Goal: Task Accomplishment & Management: Manage account settings

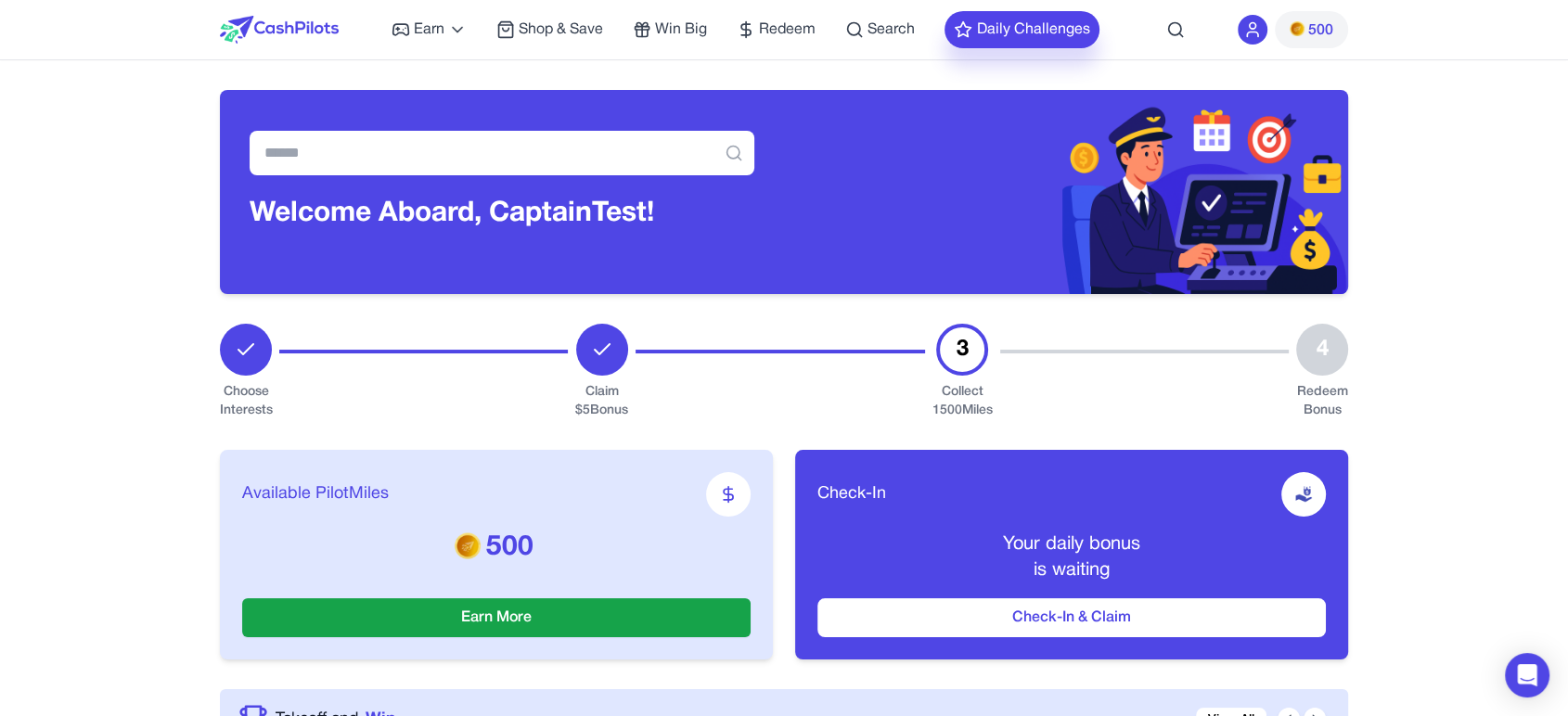
click at [1060, 34] on button "Daily Challenges" at bounding box center [1022, 30] width 155 height 37
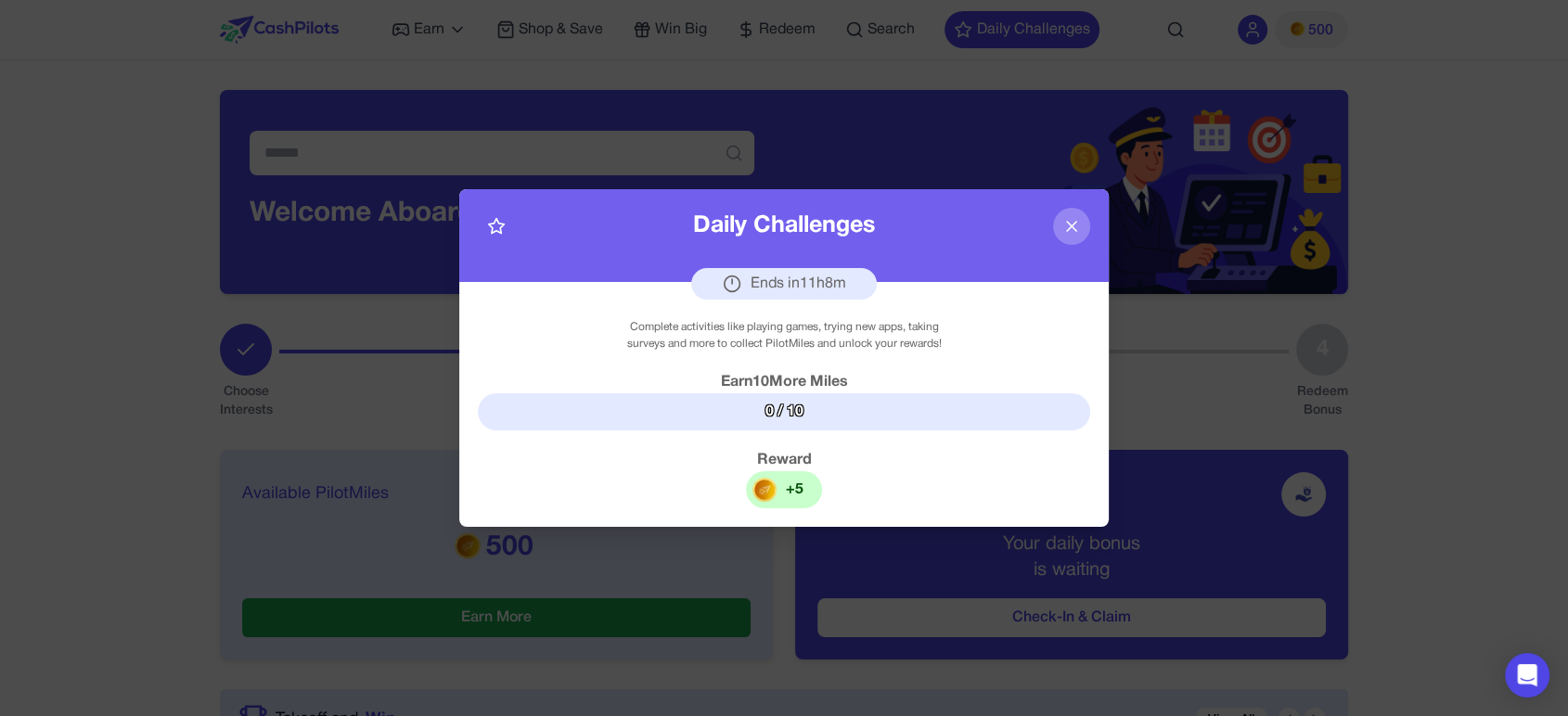
click at [1078, 224] on icon at bounding box center [1072, 227] width 19 height 19
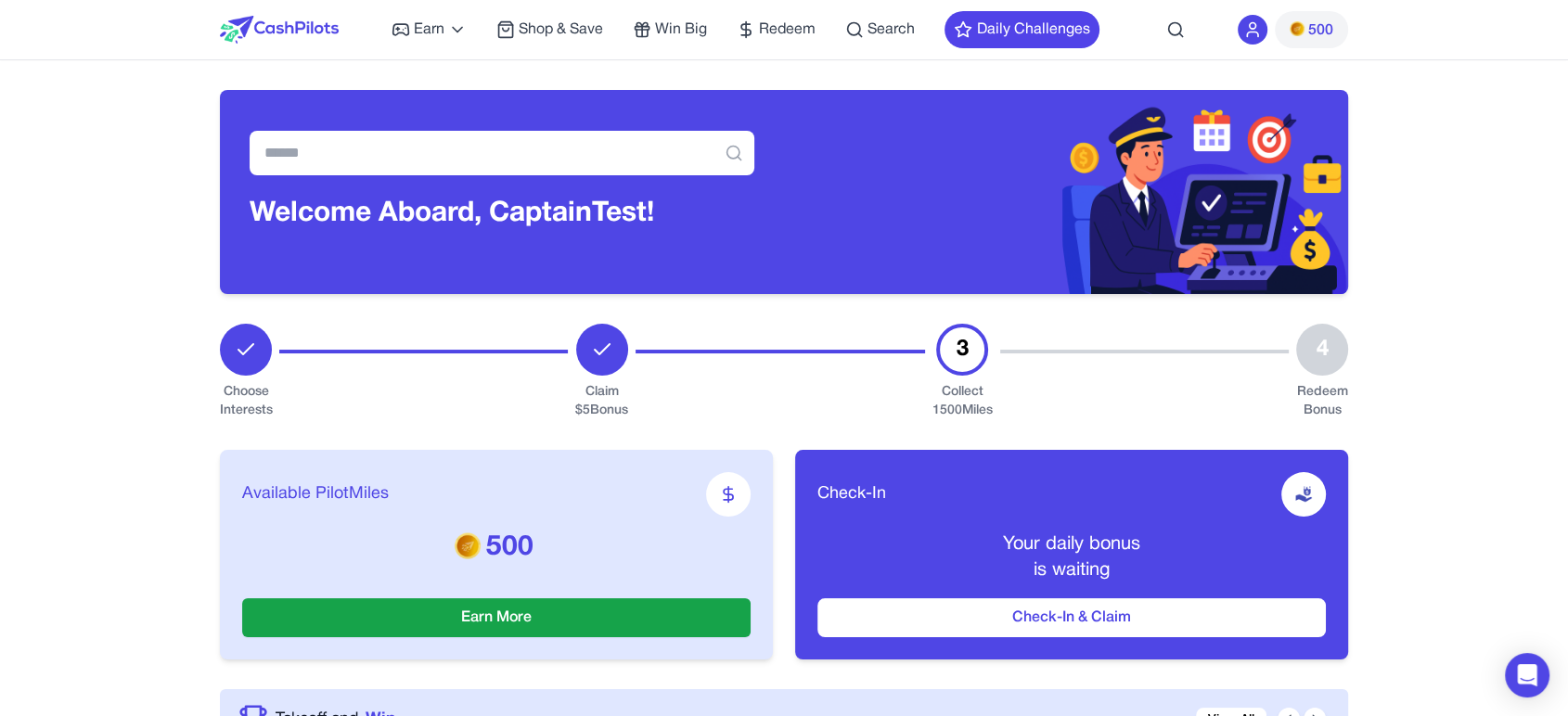
click at [1307, 35] on span "500" at bounding box center [1312, 30] width 44 height 22
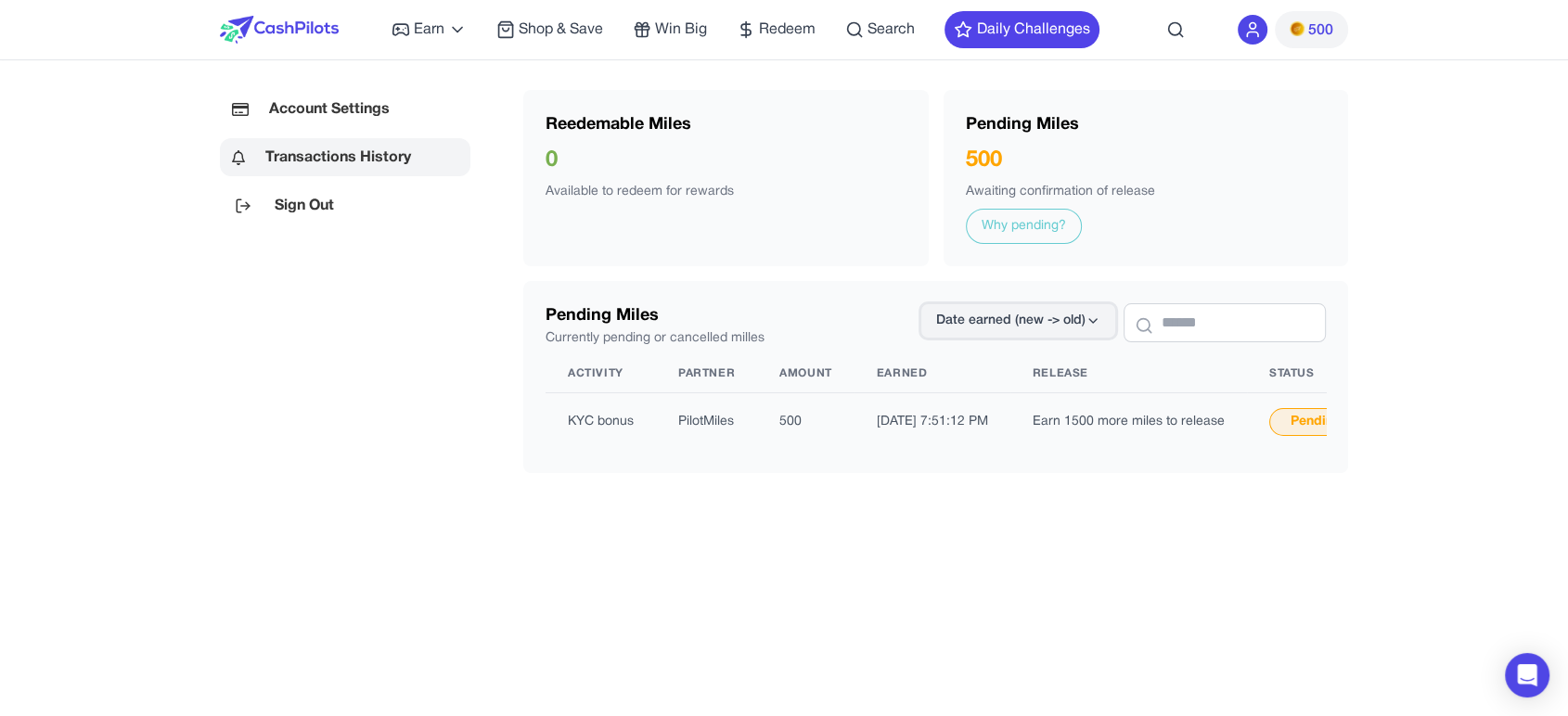
click at [1059, 327] on button "Date earned (new -> old)" at bounding box center [1018, 321] width 196 height 35
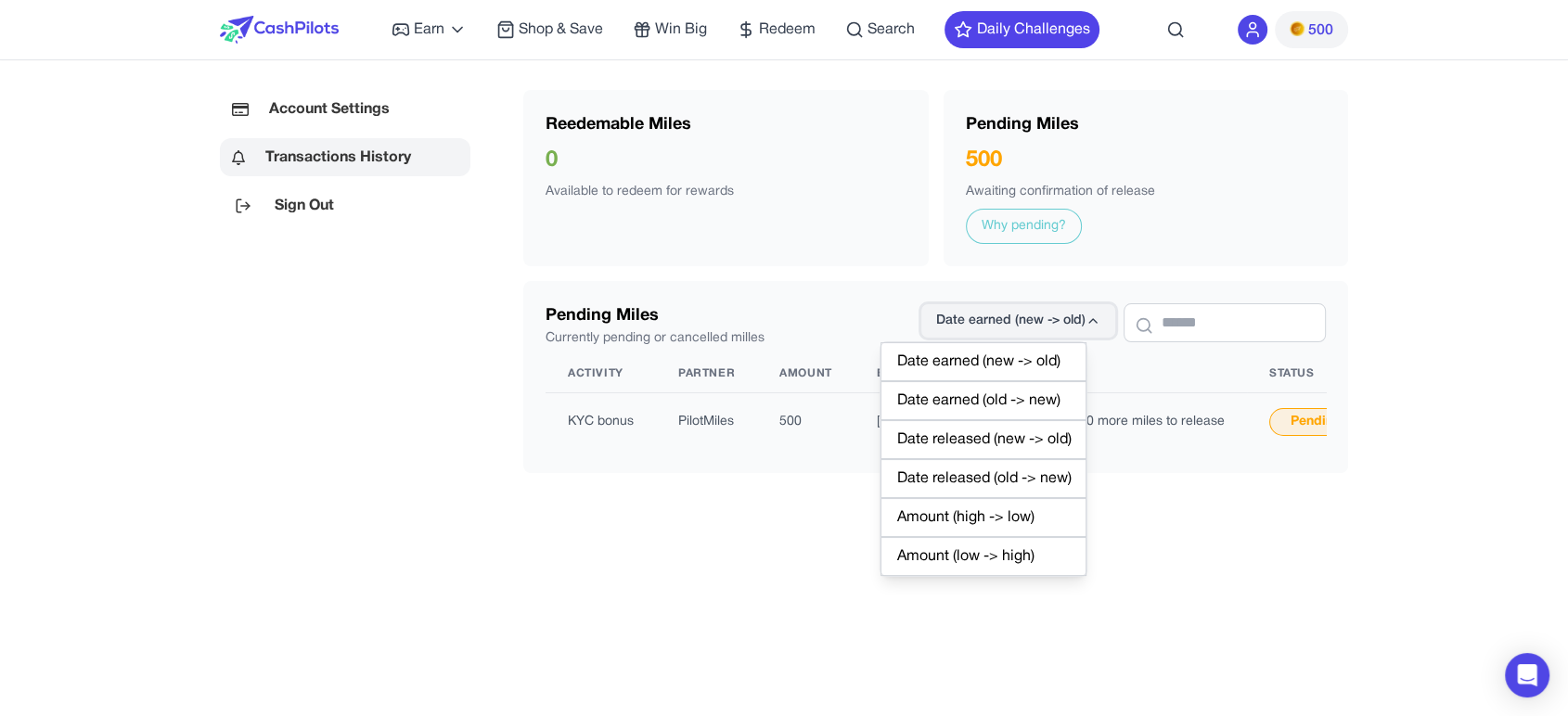
click at [1086, 319] on icon at bounding box center [1093, 321] width 15 height 15
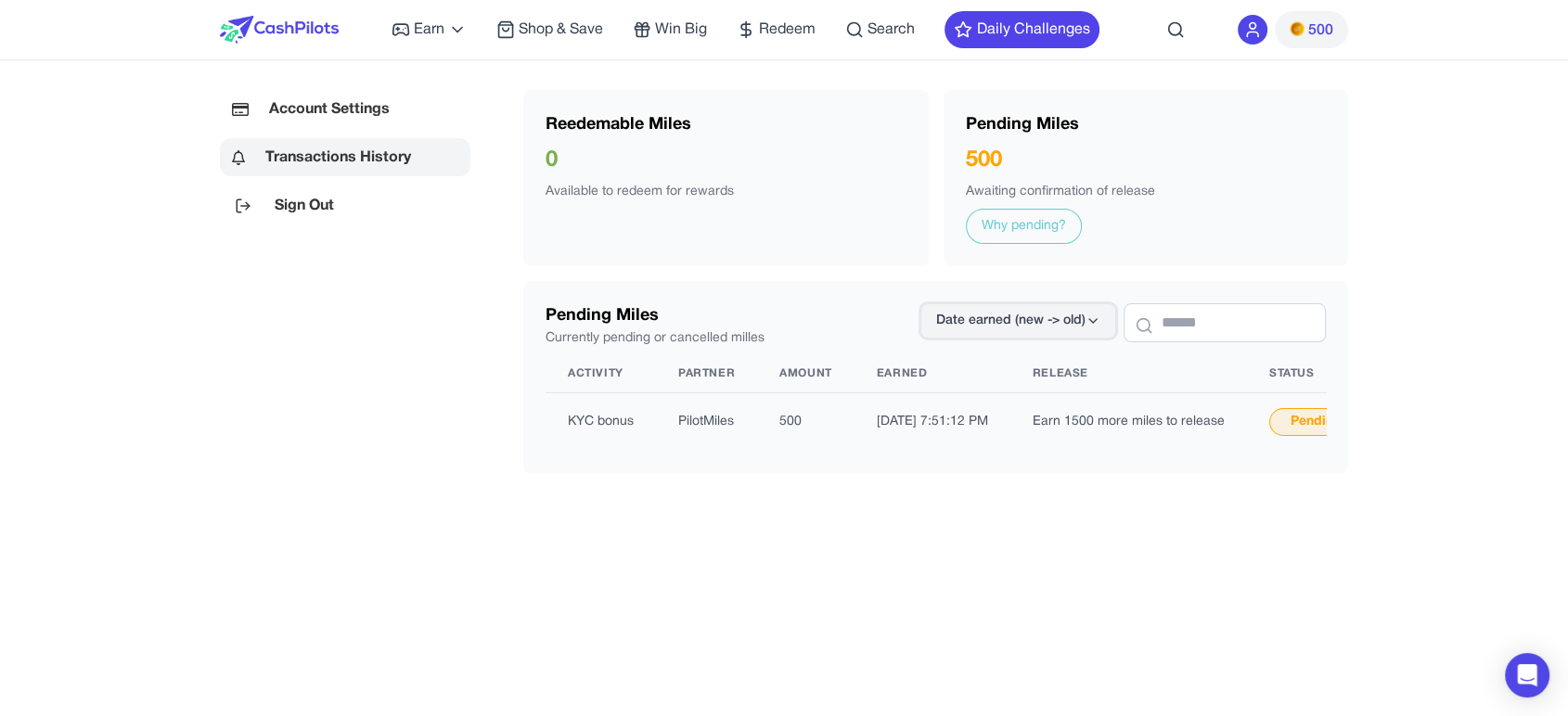
click at [1060, 311] on button "Date earned (new -> old)" at bounding box center [1018, 321] width 196 height 35
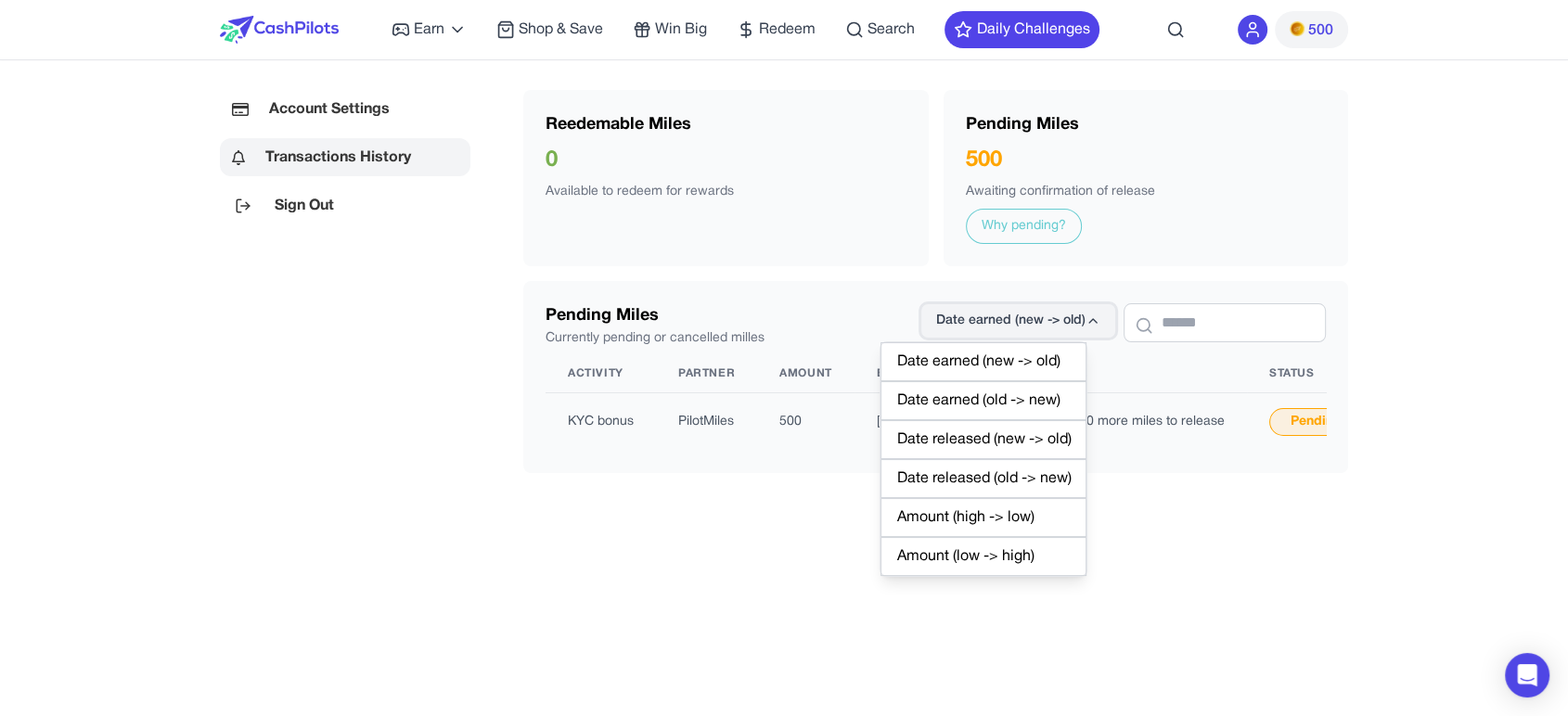
click at [1072, 318] on button "Date earned (new -> old)" at bounding box center [1018, 321] width 196 height 35
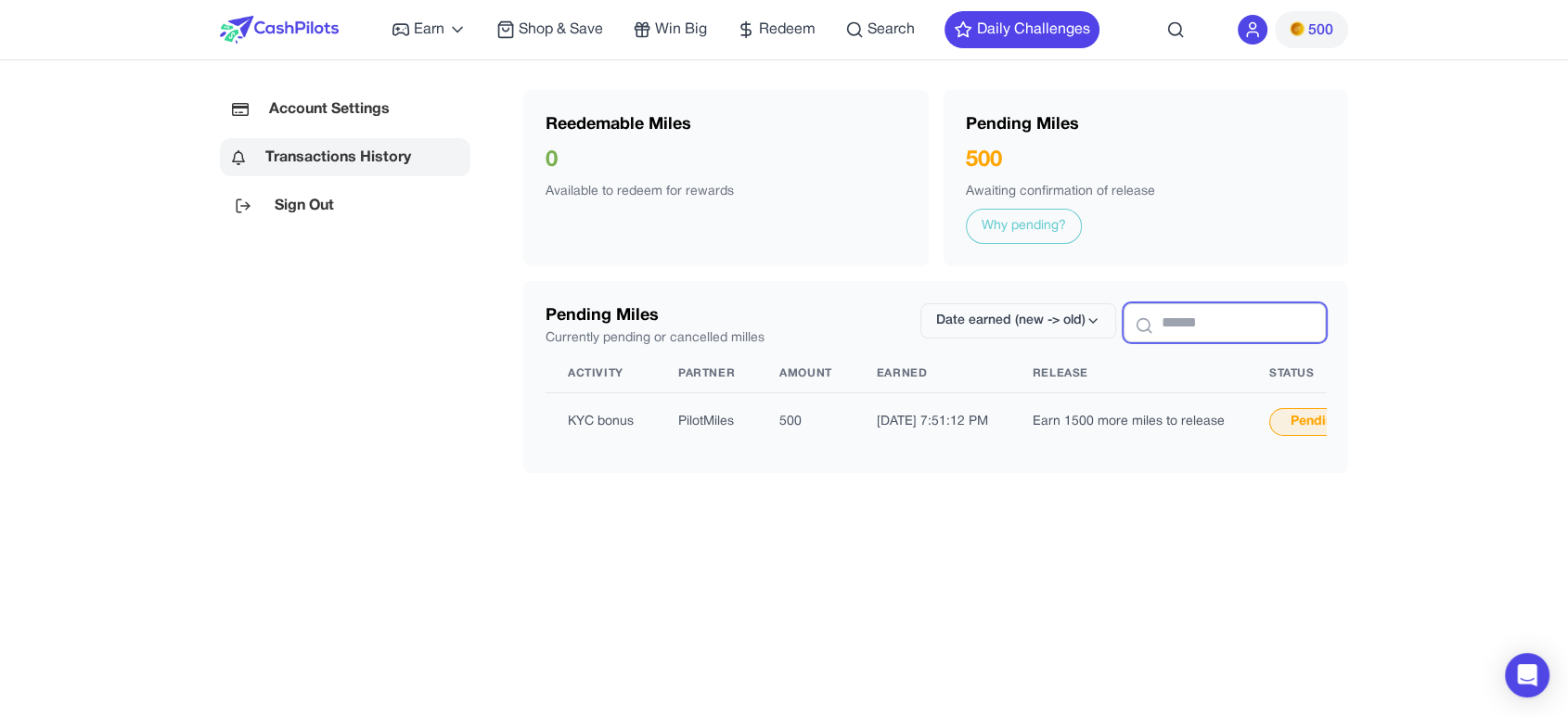
click at [1176, 325] on input "text" at bounding box center [1225, 323] width 203 height 39
click at [379, 104] on link "Account Settings" at bounding box center [346, 109] width 251 height 38
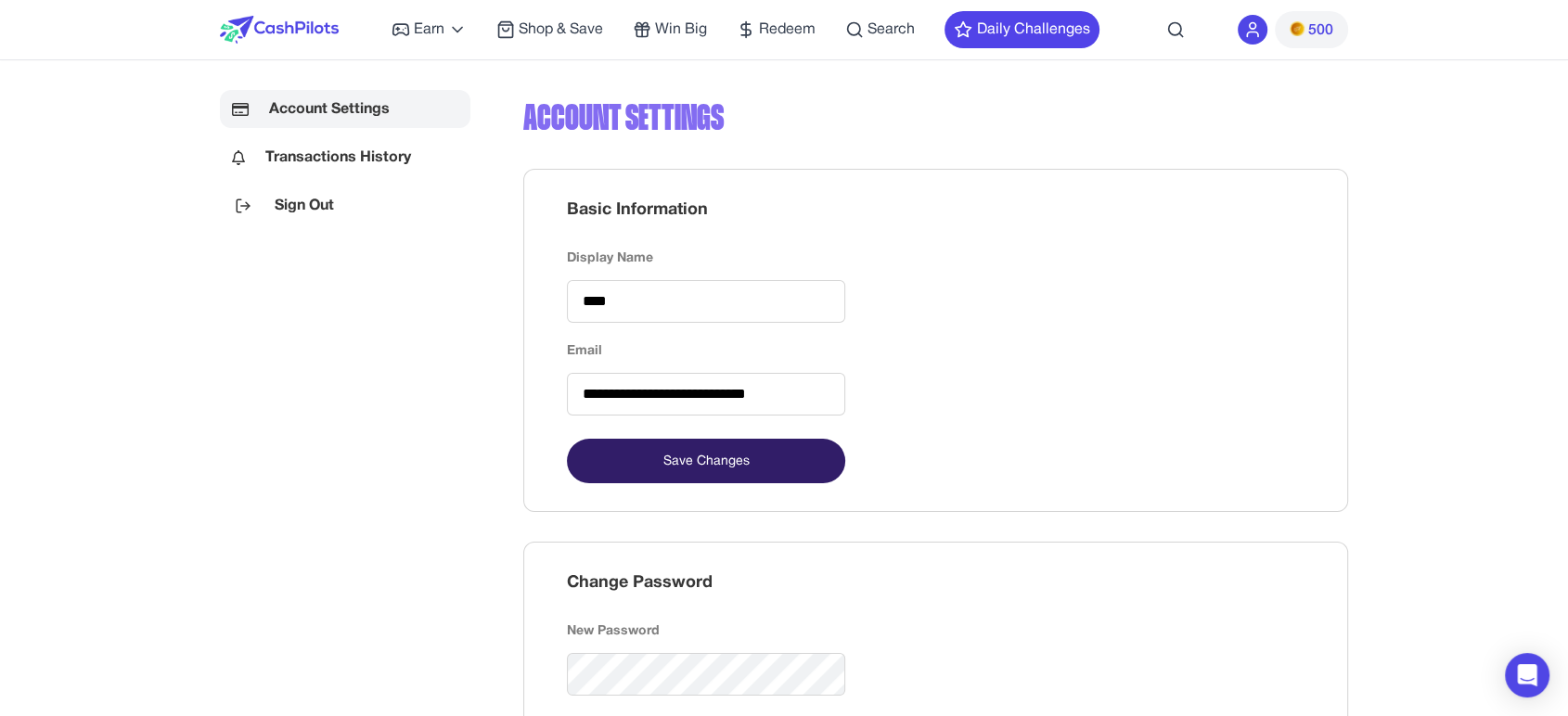
click at [1262, 28] on div at bounding box center [1253, 30] width 30 height 30
click at [1261, 29] on icon at bounding box center [1253, 30] width 19 height 19
click at [1295, 36] on img at bounding box center [1298, 29] width 15 height 15
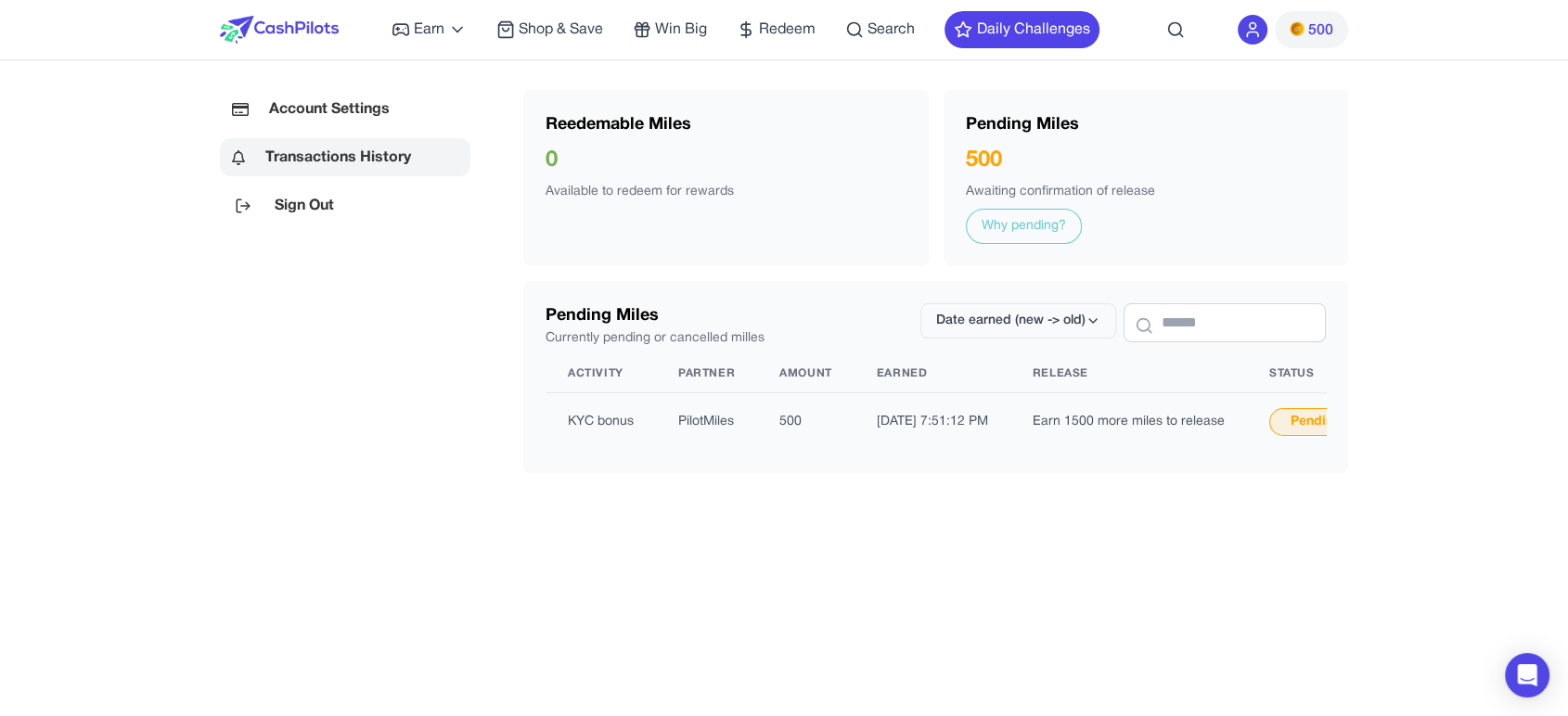
click at [1251, 29] on icon at bounding box center [1253, 30] width 19 height 19
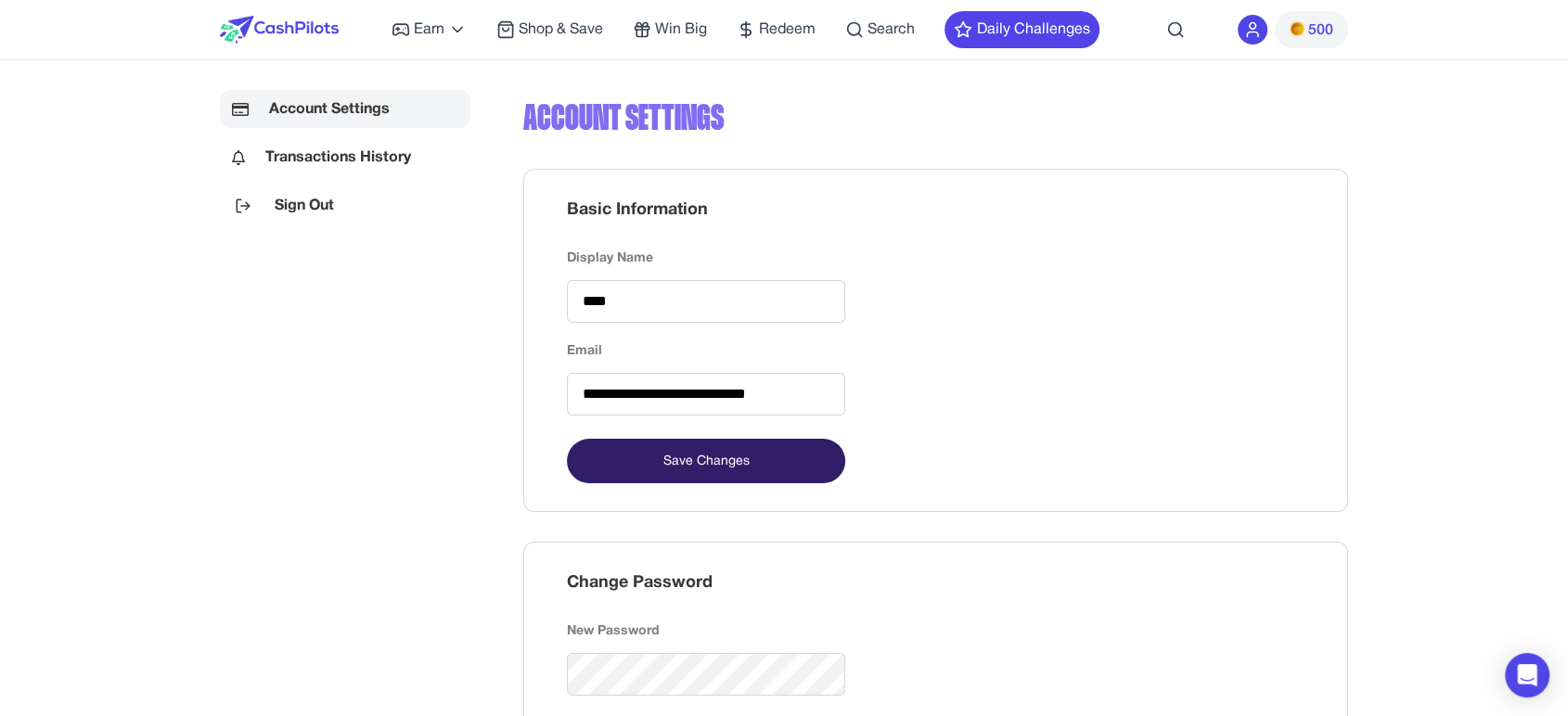
click at [1311, 29] on span "500" at bounding box center [1321, 31] width 25 height 22
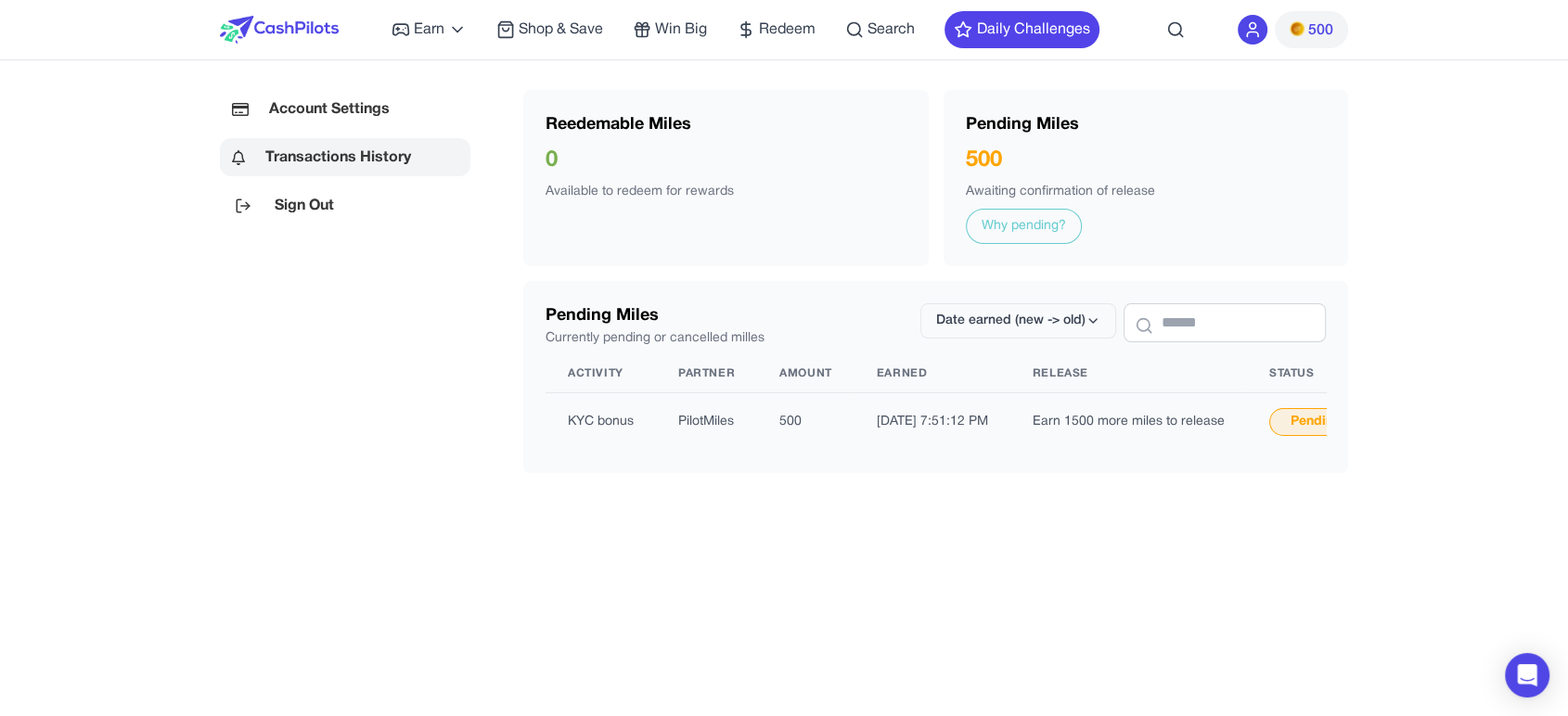
click at [1049, 228] on link "Why pending?" at bounding box center [1024, 227] width 116 height 35
click at [1036, 223] on link "Why pending?" at bounding box center [1024, 227] width 116 height 35
click at [1034, 218] on link "Why pending?" at bounding box center [1024, 227] width 116 height 35
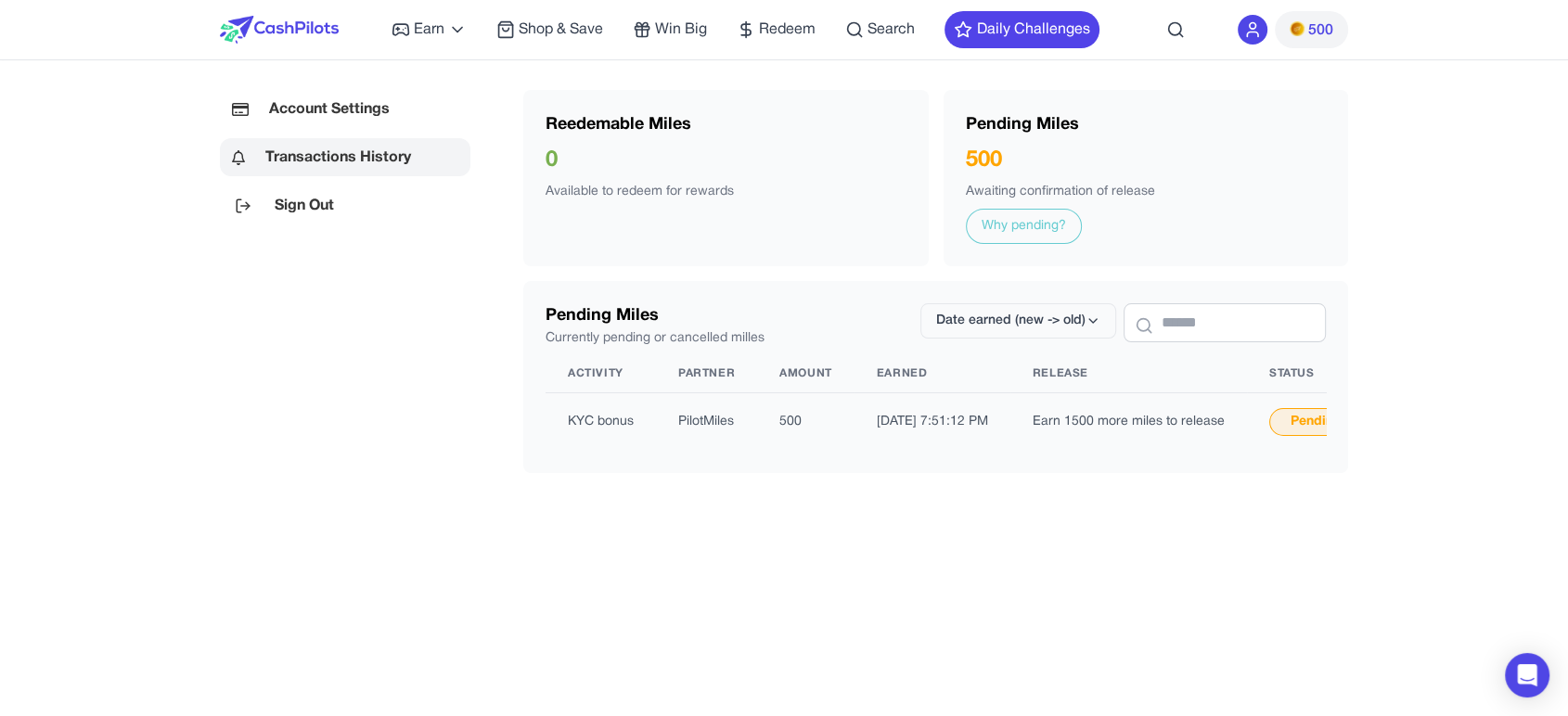
click at [1038, 217] on link "Why pending?" at bounding box center [1024, 227] width 116 height 35
click at [1007, 221] on link "Why pending?" at bounding box center [1024, 227] width 116 height 35
click at [999, 228] on link "Why pending?" at bounding box center [1024, 227] width 116 height 35
click at [999, 226] on link "Why pending?" at bounding box center [1024, 227] width 116 height 35
click at [1052, 228] on link "Why pending?" at bounding box center [1024, 227] width 116 height 35
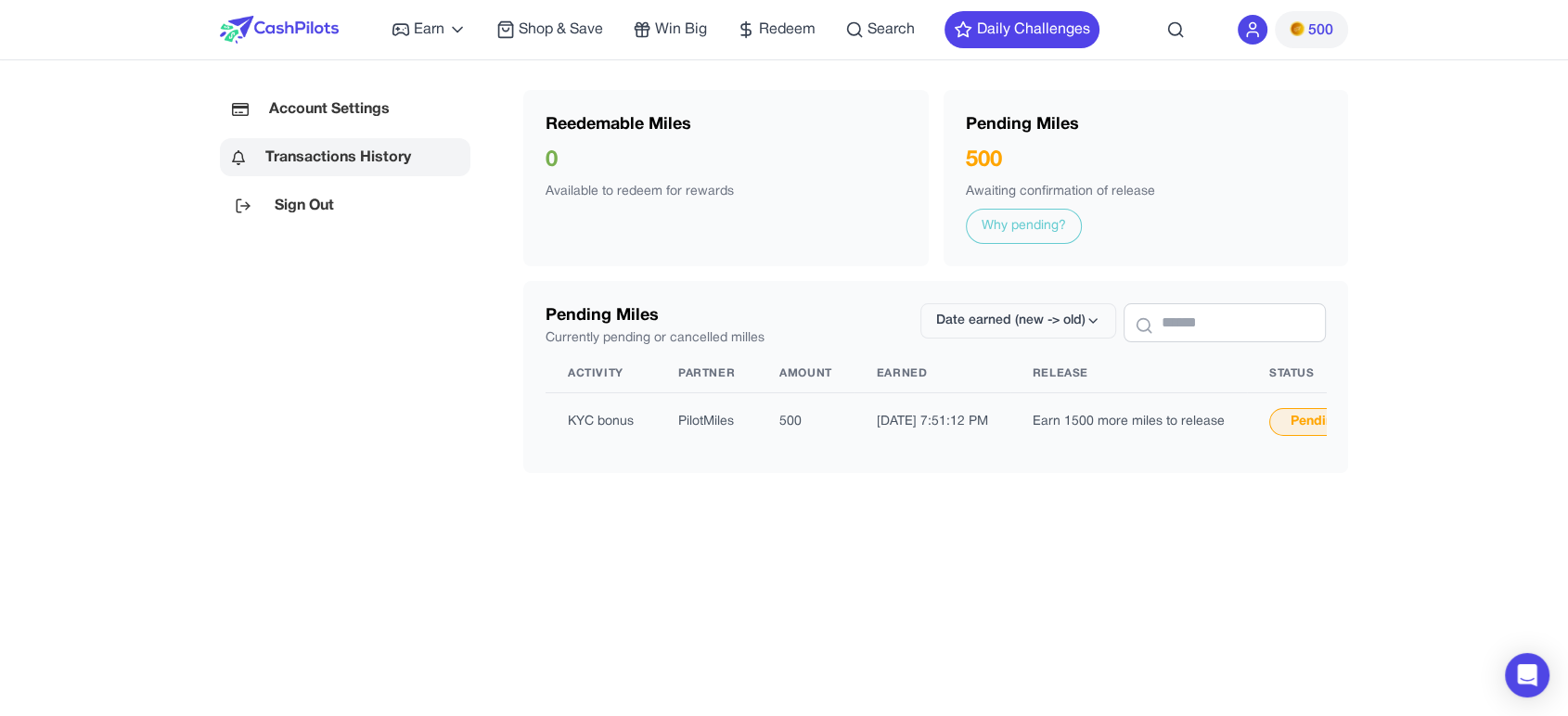
click at [1052, 228] on link "Why pending?" at bounding box center [1024, 227] width 116 height 35
click at [1151, 233] on div "Pending Miles 500 Awaiting confirmation of release Why pending?" at bounding box center [1146, 178] width 406 height 176
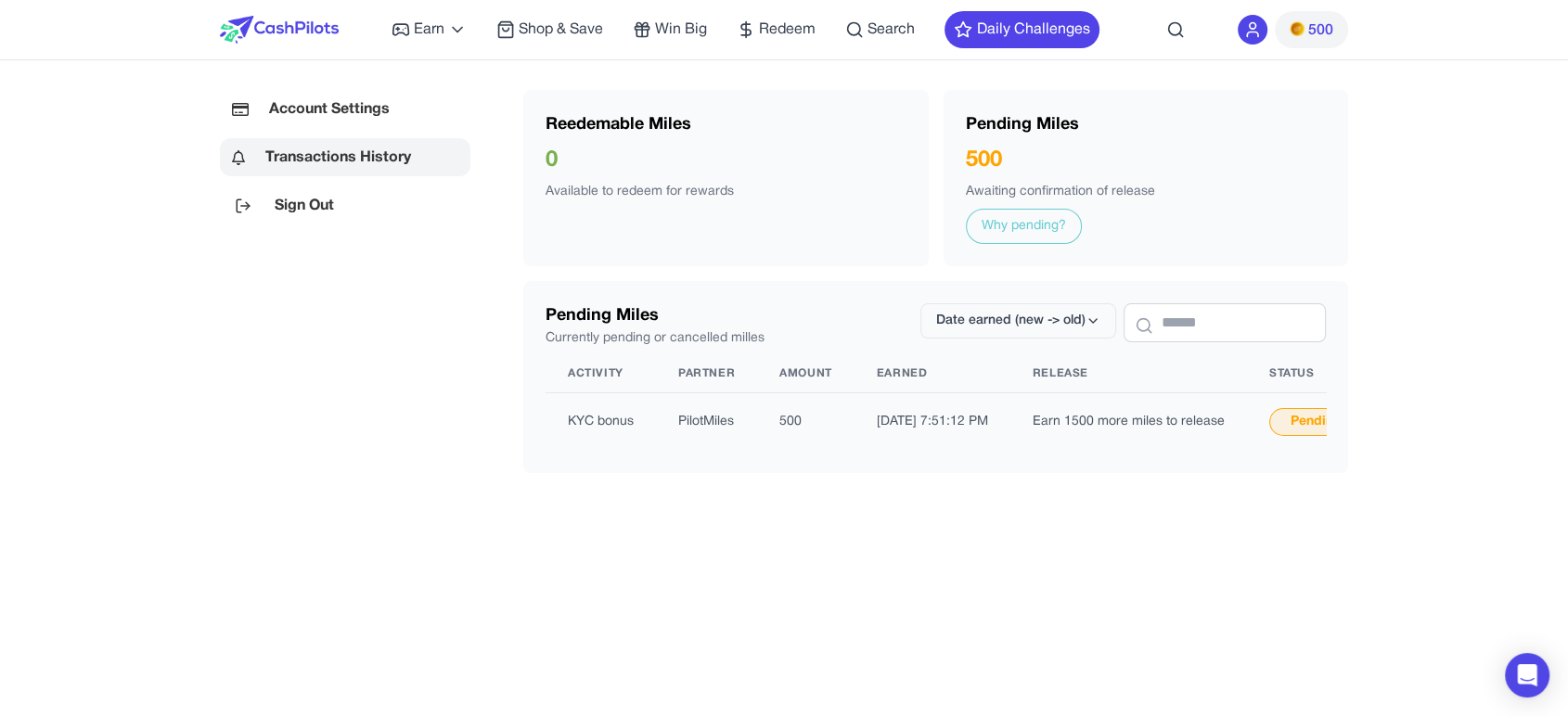
click at [1058, 242] on link "Why pending?" at bounding box center [1024, 227] width 116 height 35
click at [1044, 223] on link "Why pending?" at bounding box center [1024, 227] width 116 height 35
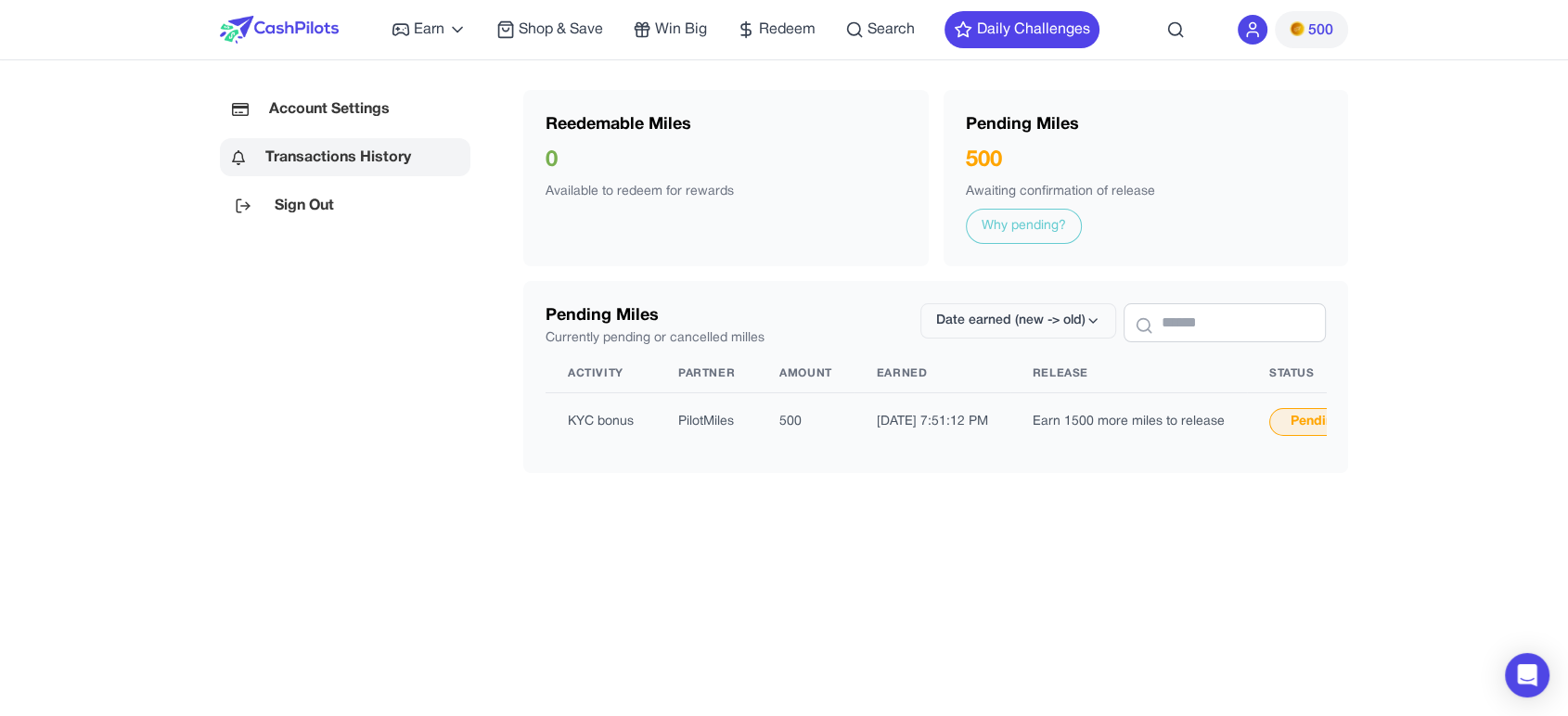
click at [1044, 223] on link "Why pending?" at bounding box center [1024, 227] width 116 height 35
click at [1366, 239] on div "Account Settings Transactions History Sign Out Back Reedemable Miles 0 Availabl…" at bounding box center [784, 462] width 1188 height 746
click at [986, 316] on span "Date earned (new -> old)" at bounding box center [1011, 321] width 150 height 19
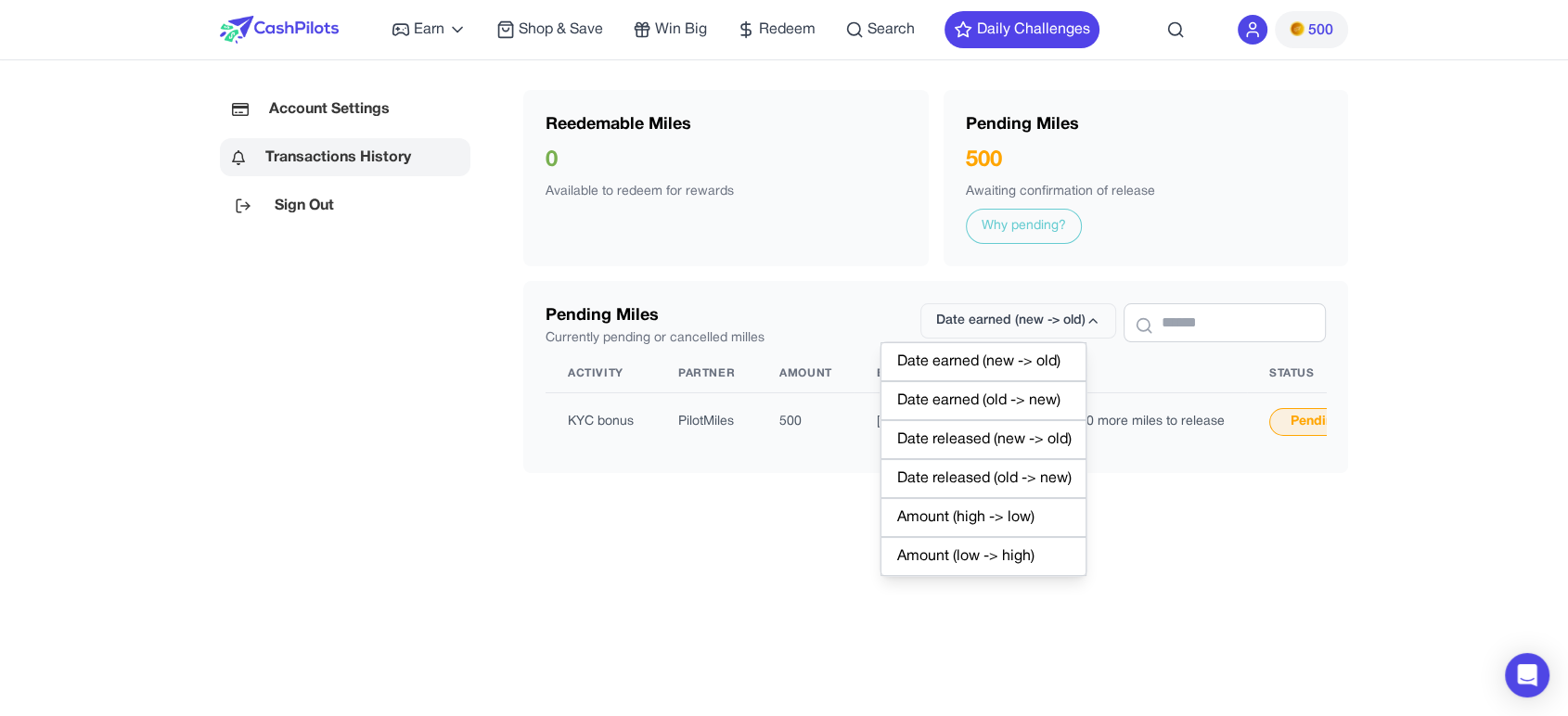
click at [975, 366] on div "Date earned (new -> old)" at bounding box center [984, 362] width 206 height 39
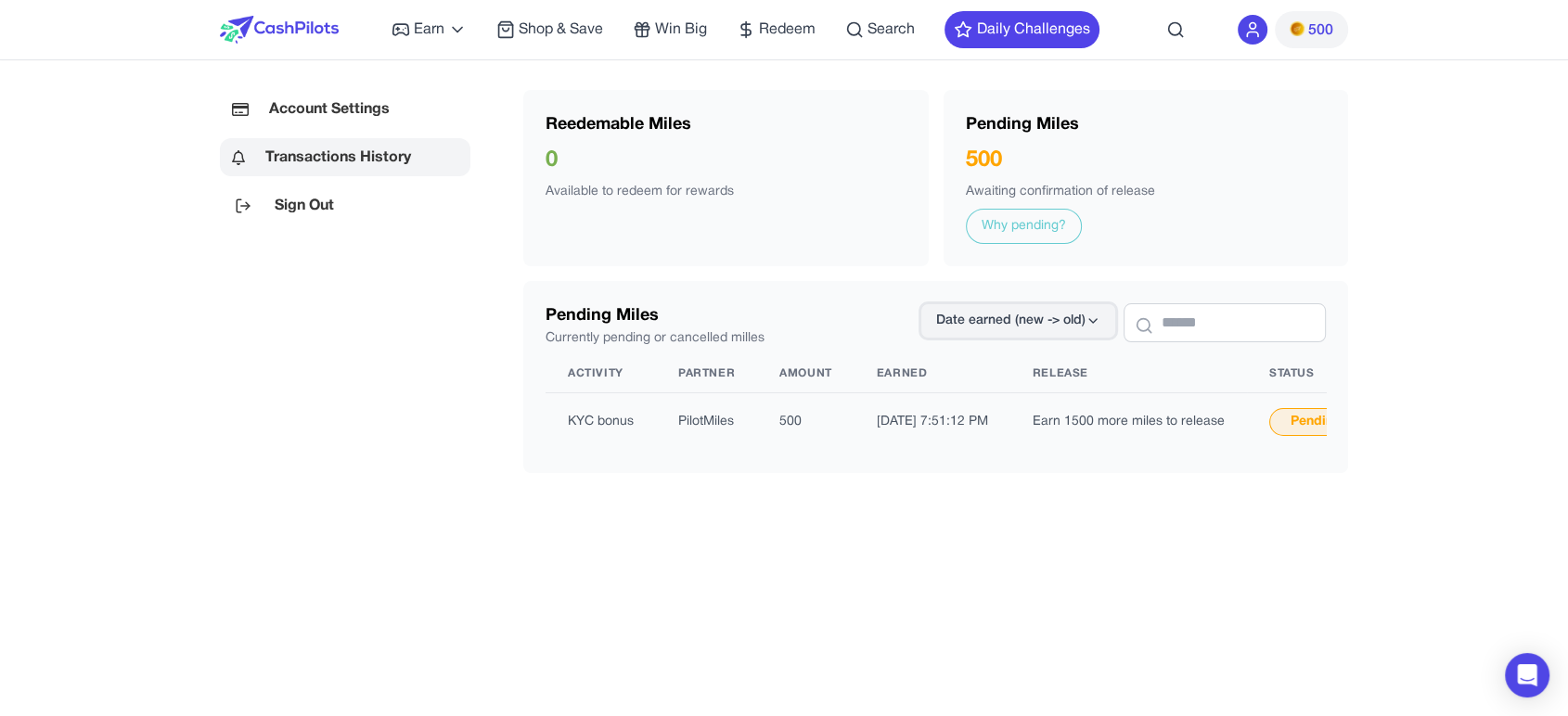
click at [1002, 315] on span "Date earned (new -> old)" at bounding box center [1011, 321] width 150 height 19
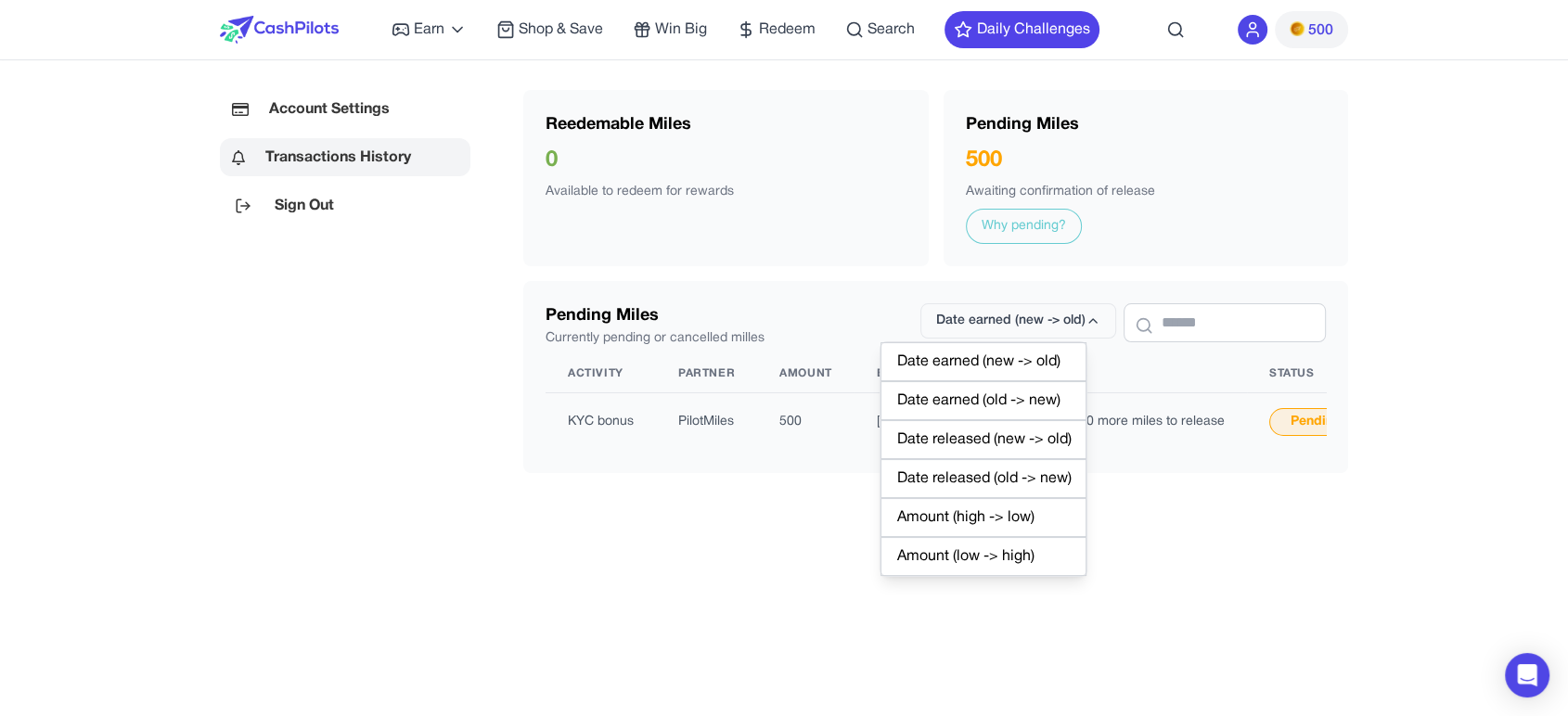
click at [1013, 397] on div "Date earned (old -> new)" at bounding box center [984, 401] width 206 height 39
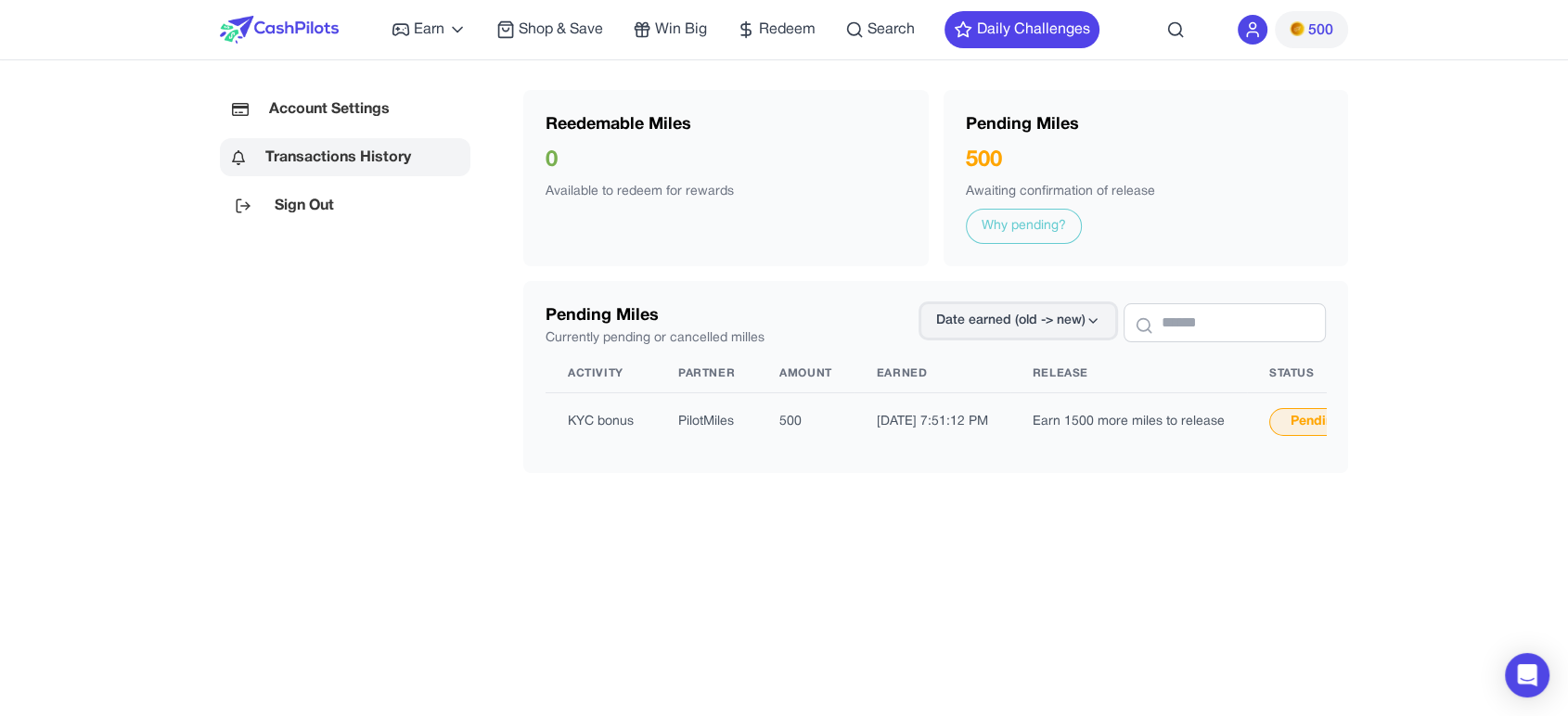
click at [996, 315] on span "Date earned (old -> new)" at bounding box center [1011, 321] width 150 height 19
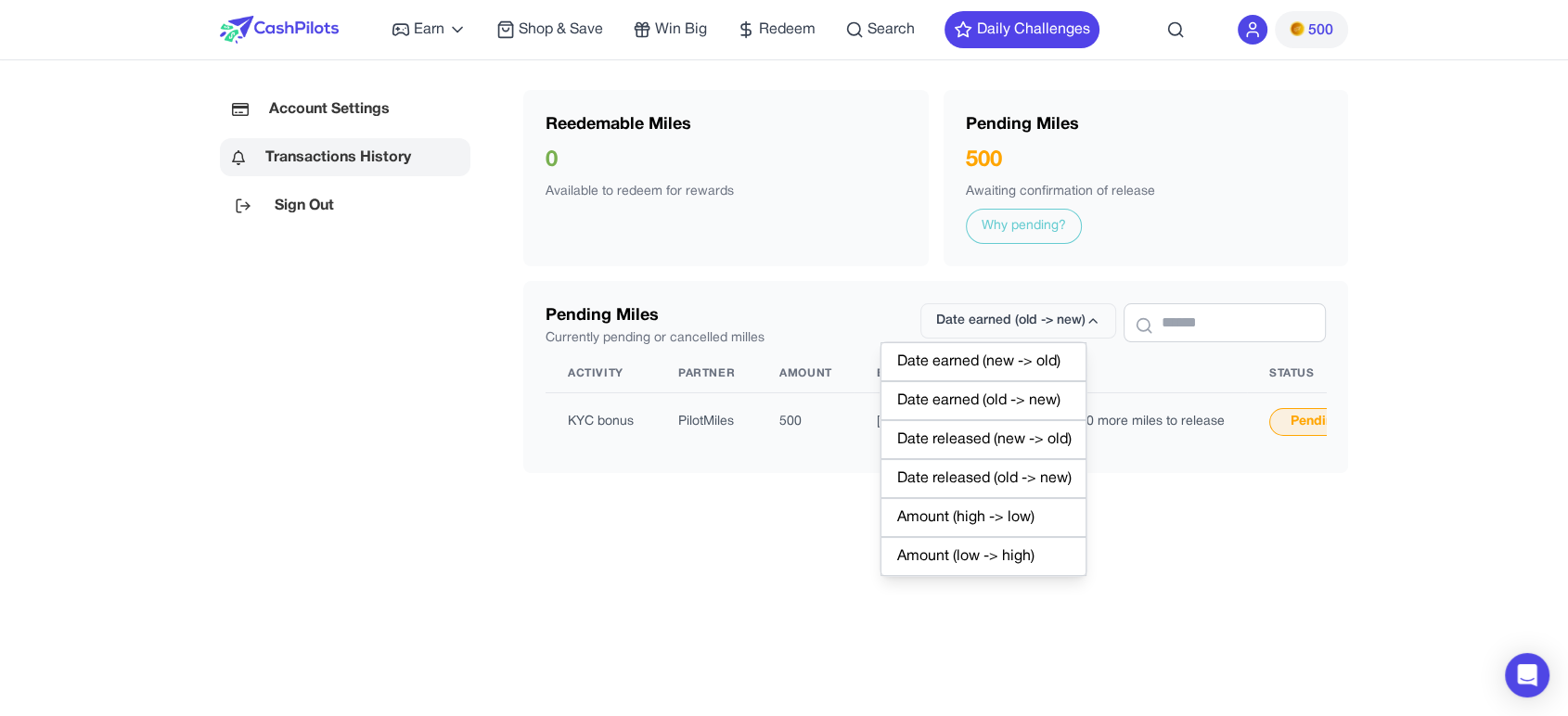
click at [966, 380] on div "Date earned (new -> old)" at bounding box center [984, 362] width 206 height 39
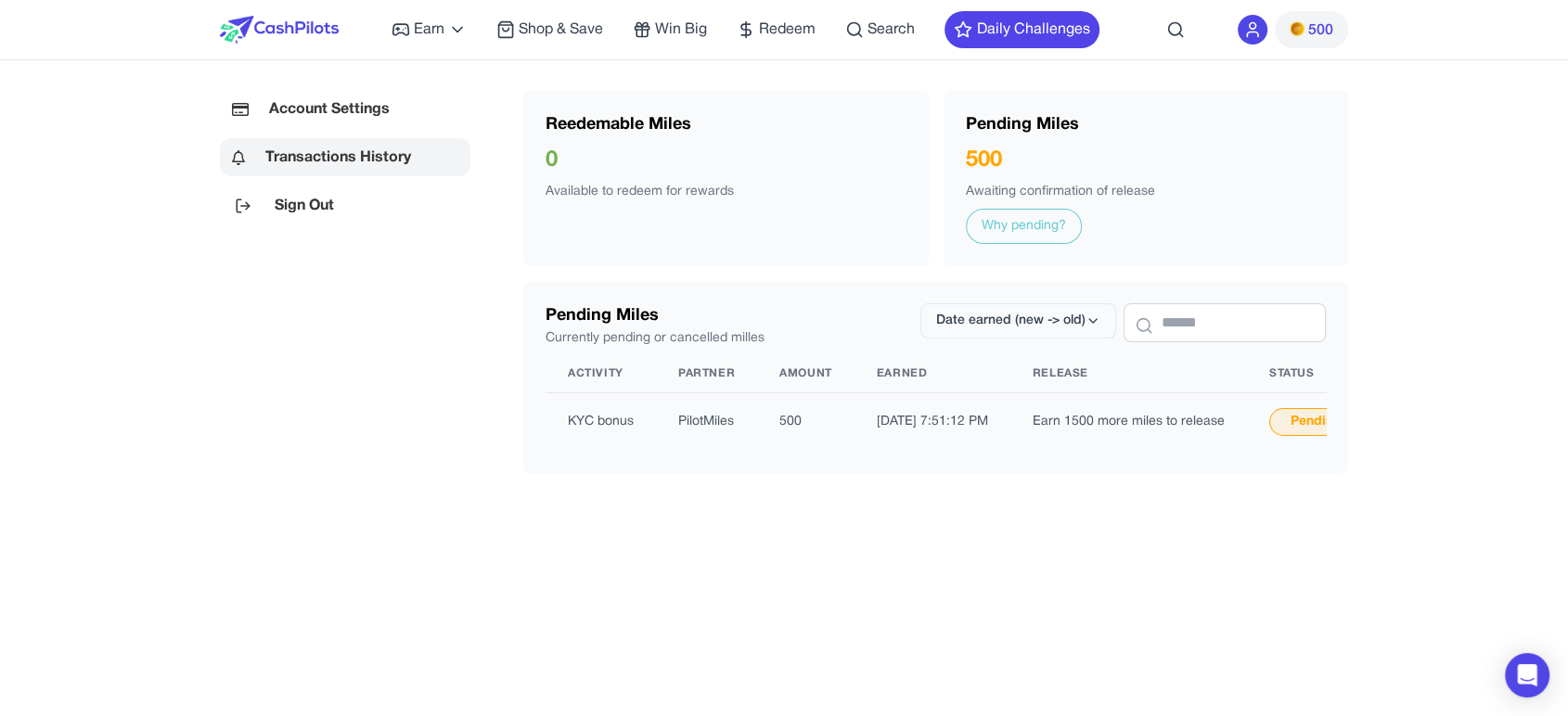
click at [1255, 30] on icon at bounding box center [1253, 30] width 19 height 19
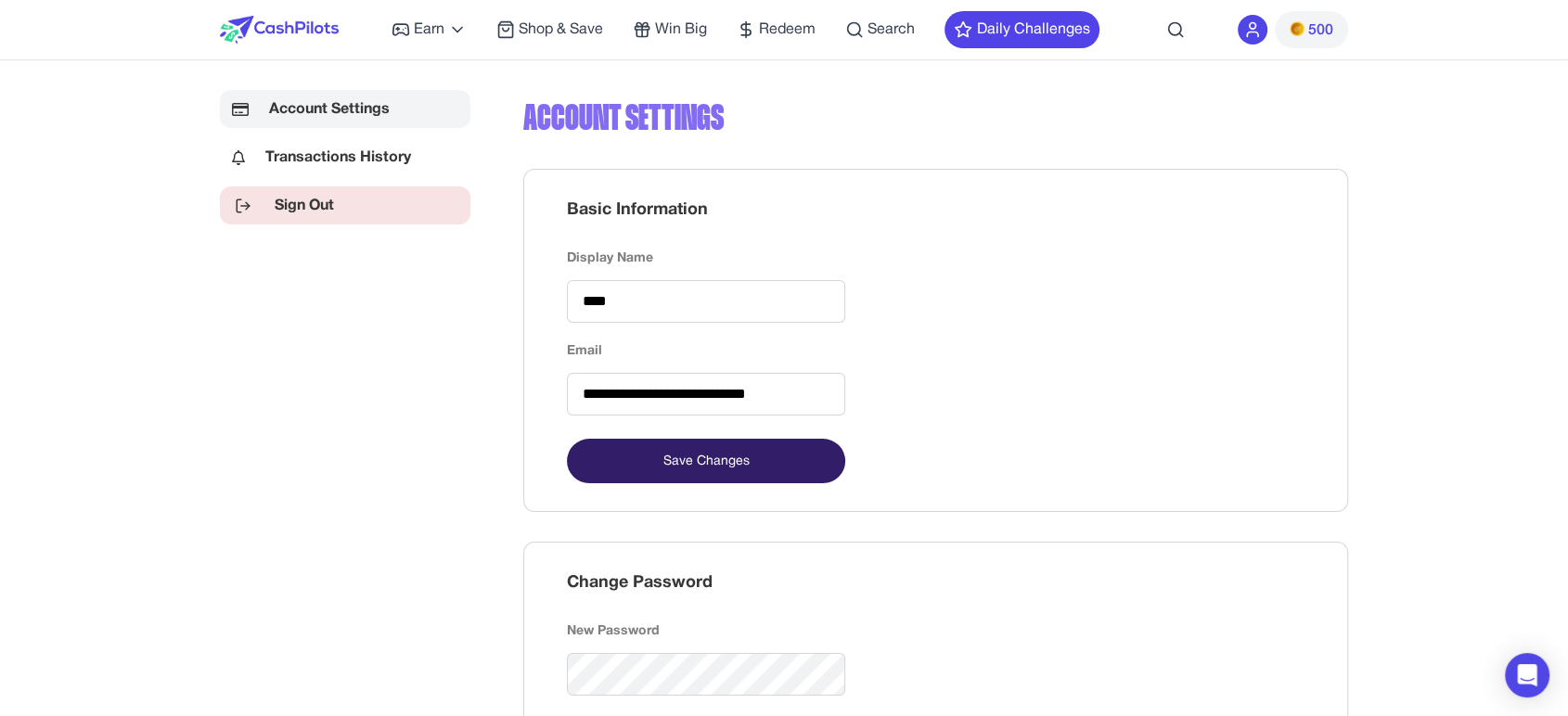
click at [345, 192] on link "Sign Out" at bounding box center [346, 205] width 251 height 38
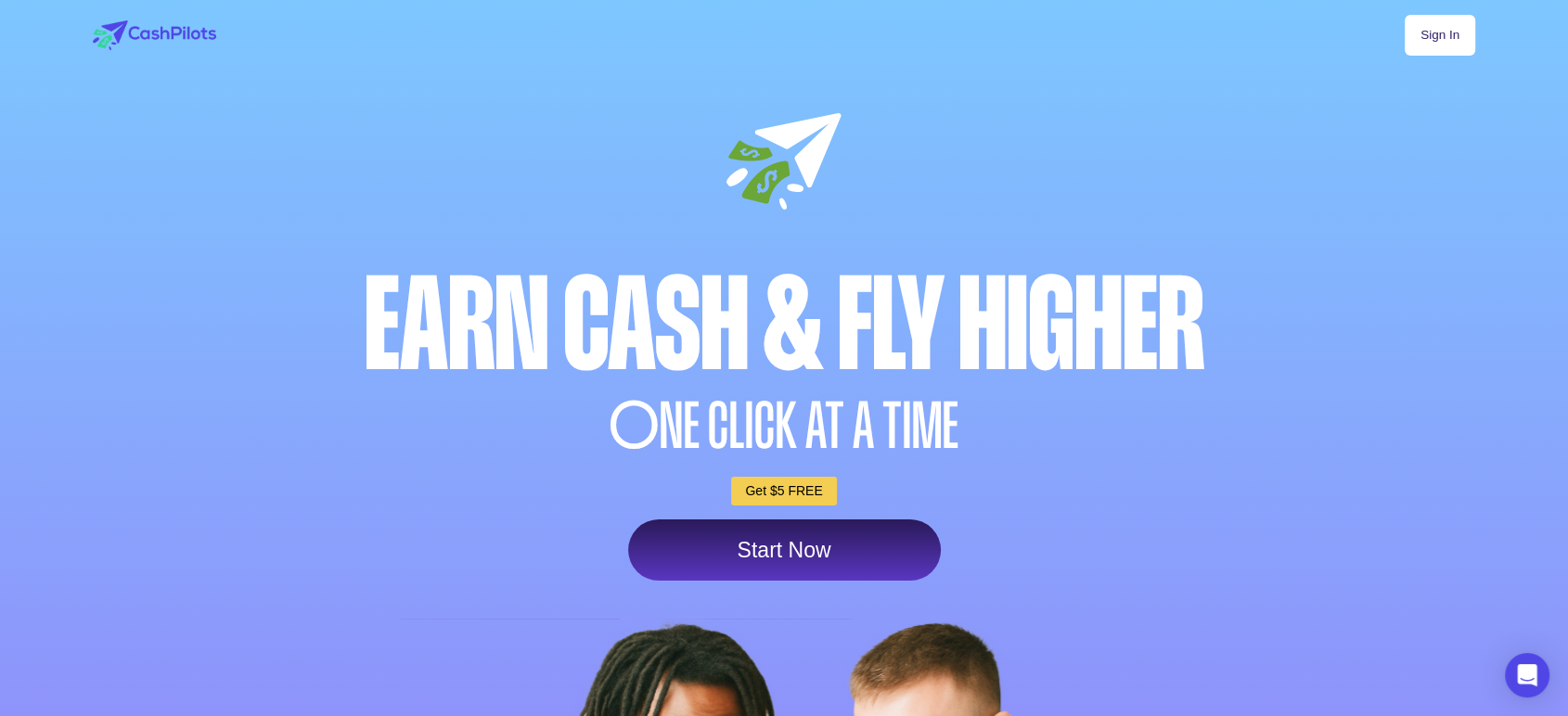
click at [1448, 20] on link "Sign In" at bounding box center [1440, 35] width 71 height 41
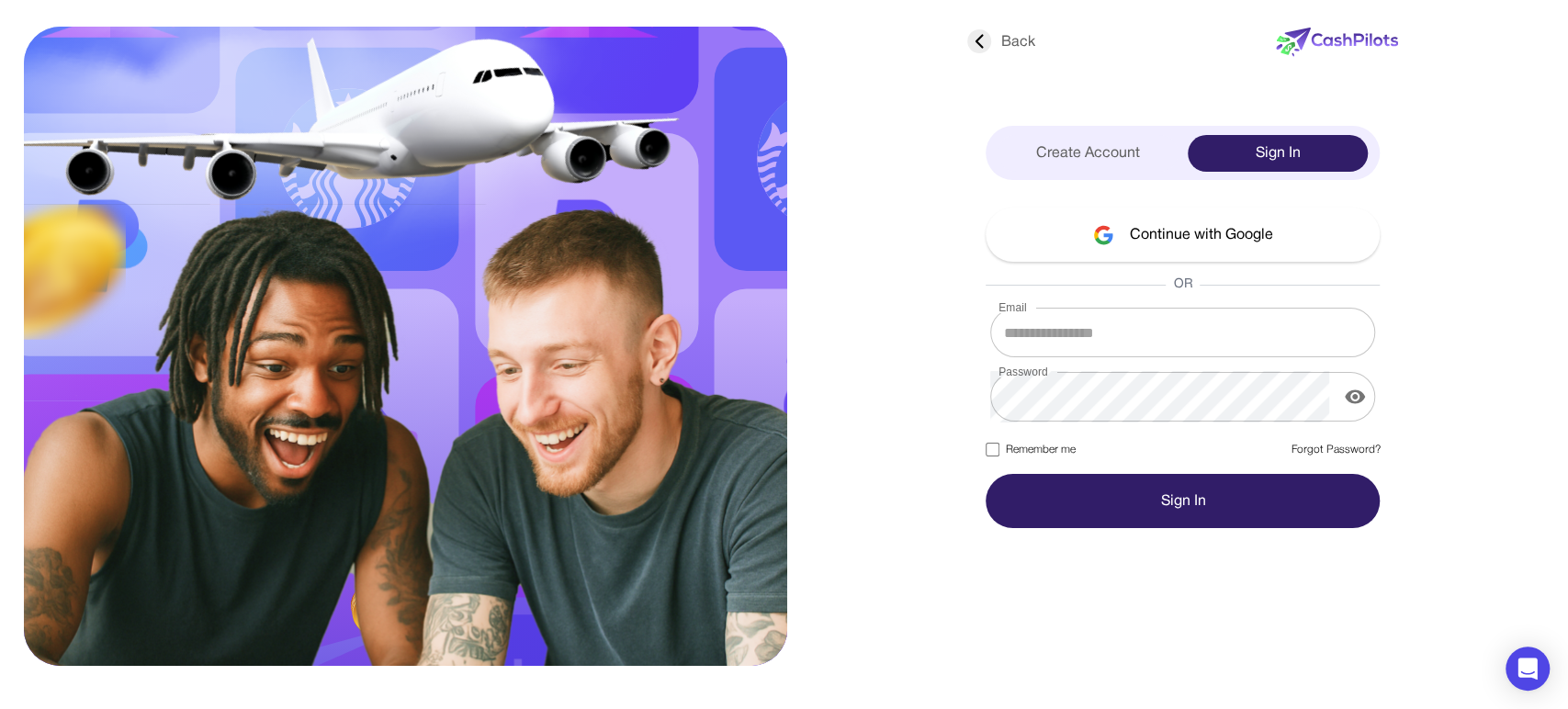
type input "**********"
click at [1036, 444] on label "Remember me" at bounding box center [1030, 451] width 89 height 17
click at [1250, 491] on button "Sign In" at bounding box center [1183, 500] width 395 height 54
